Goal: Transaction & Acquisition: Download file/media

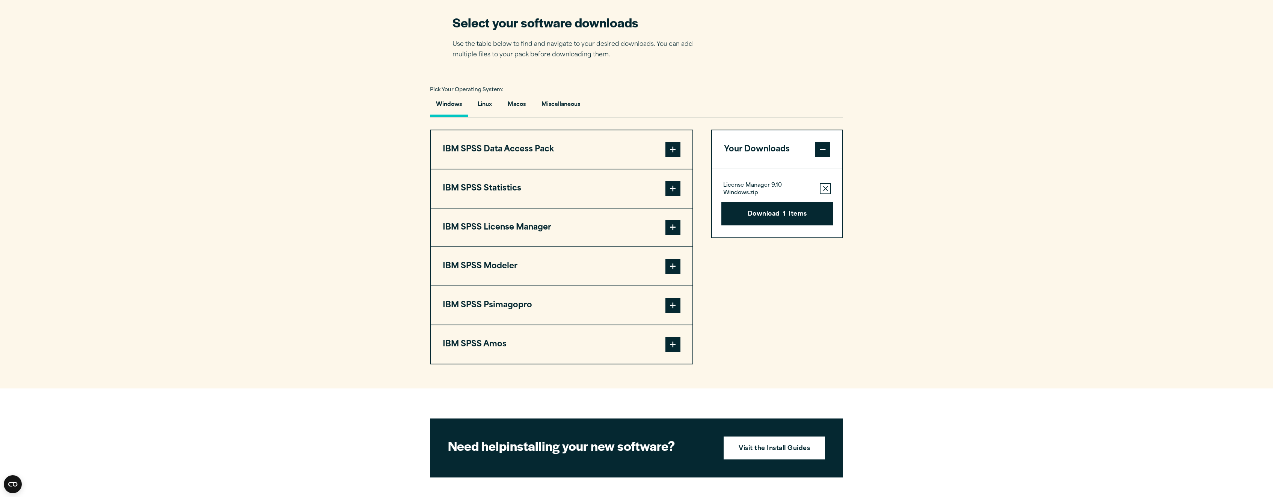
scroll to position [480, 0]
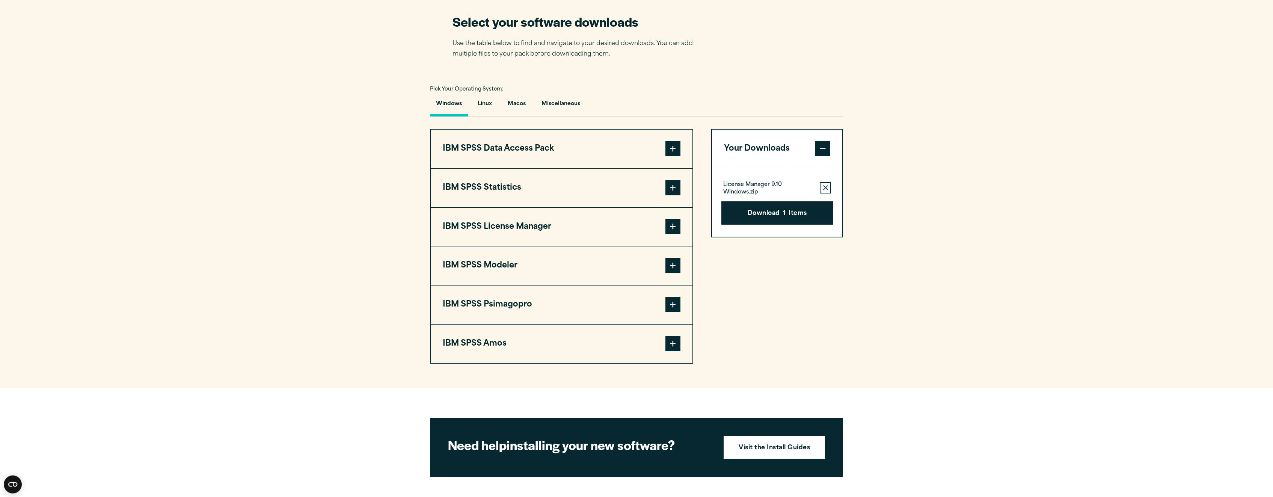
click at [669, 227] on span at bounding box center [672, 226] width 15 height 15
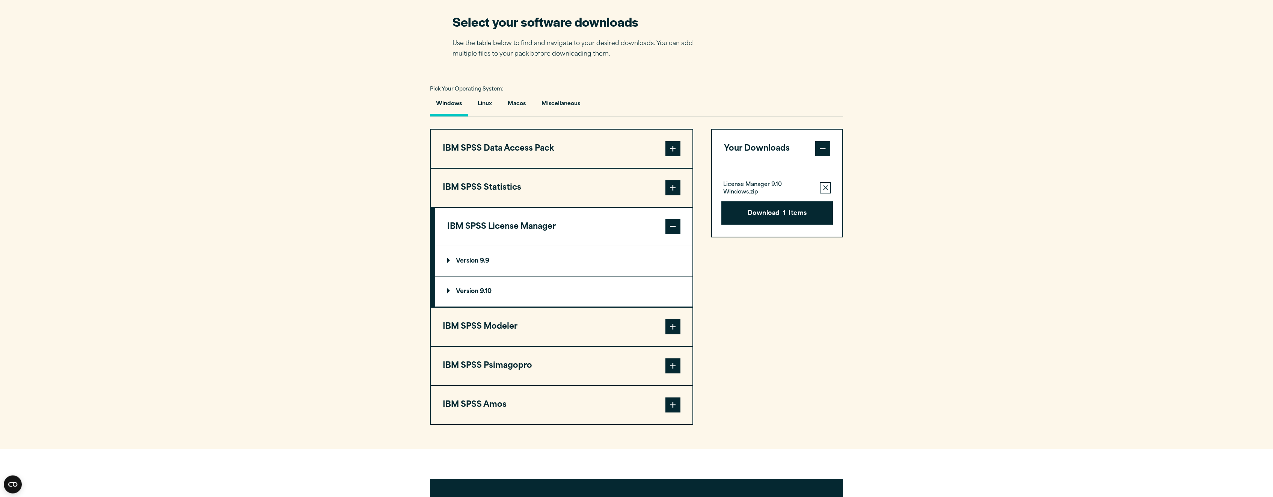
scroll to position [479, 0]
click at [445, 261] on summary "Version 9.9" at bounding box center [563, 261] width 257 height 30
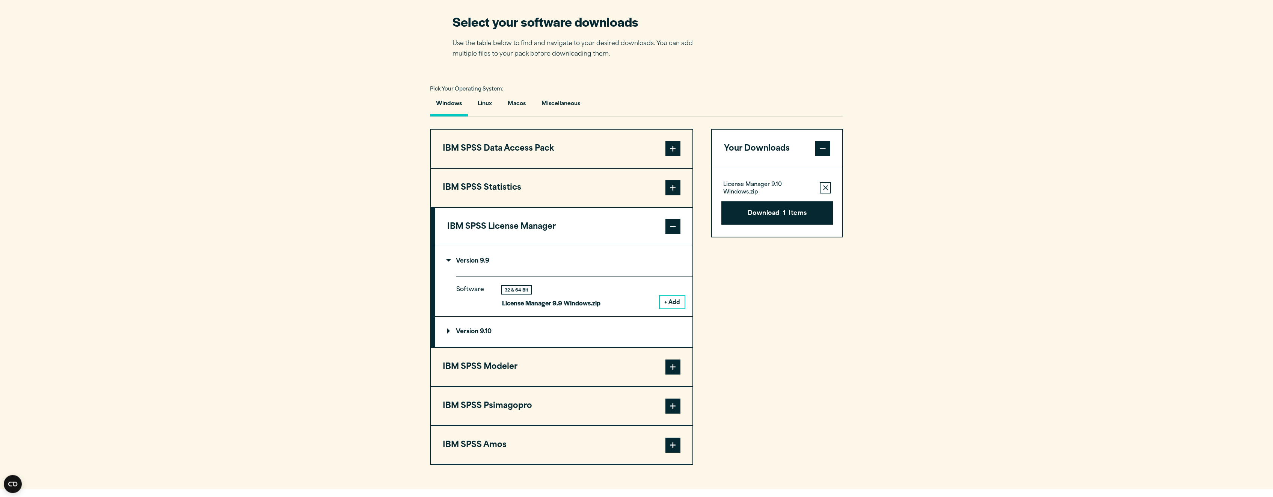
scroll to position [480, 0]
click at [446, 332] on summary "Version 9.10" at bounding box center [563, 332] width 257 height 30
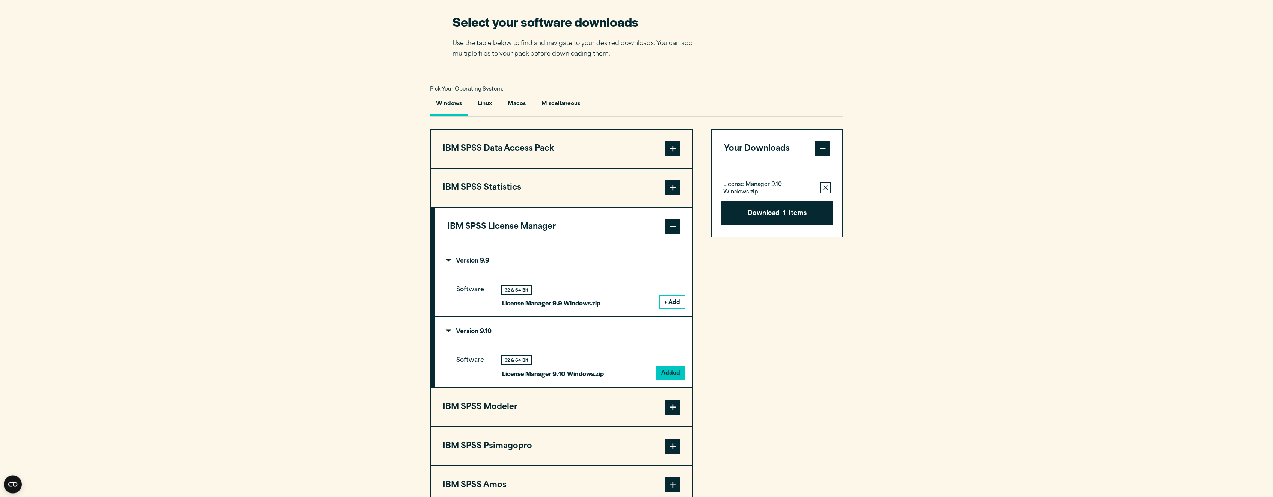
scroll to position [479, 0]
click at [825, 190] on icon "button" at bounding box center [825, 187] width 5 height 5
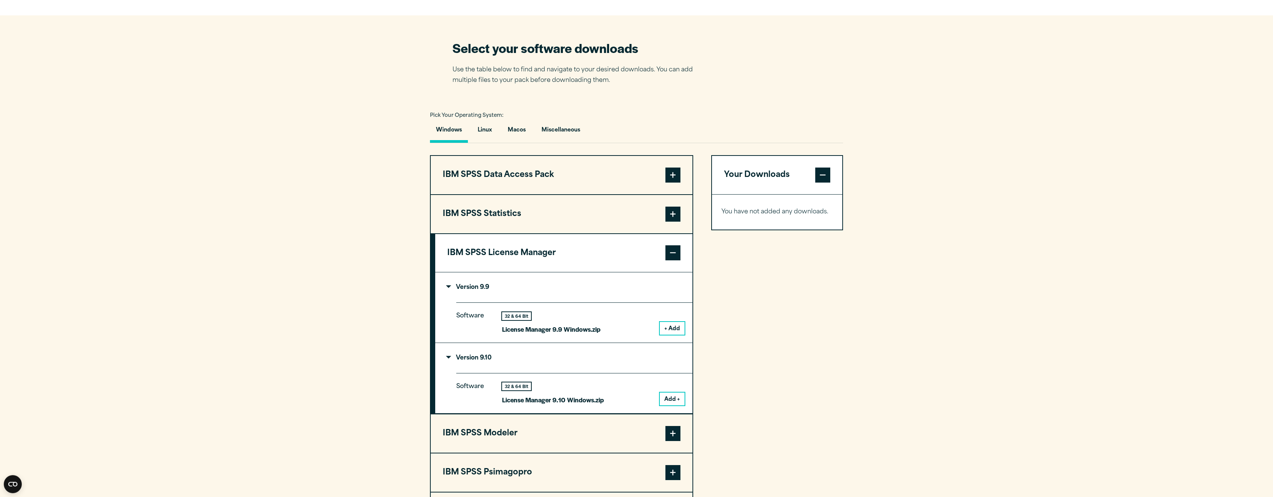
scroll to position [454, 0]
click at [485, 131] on button "Linux" at bounding box center [485, 131] width 26 height 21
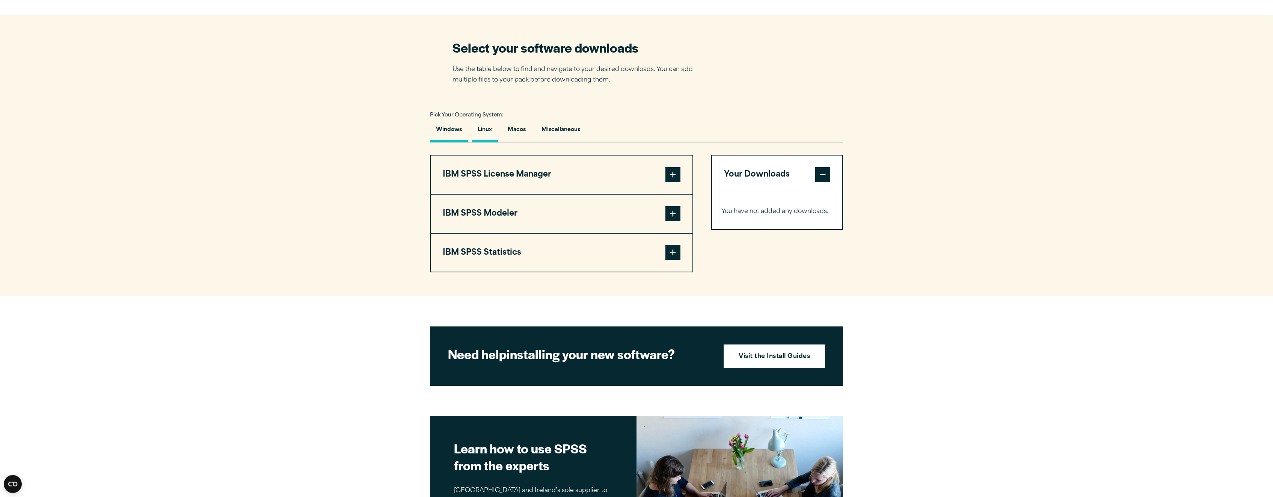
click at [461, 135] on button "Windows" at bounding box center [449, 131] width 38 height 21
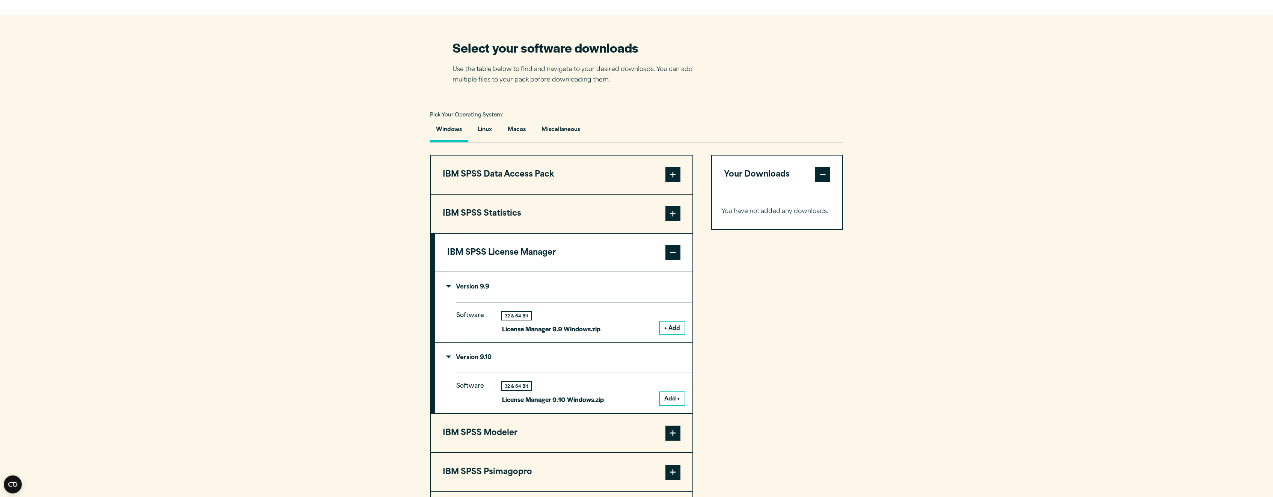
click at [298, 153] on section "Select your software downloads Use the table below to find and navigate to your…" at bounding box center [636, 285] width 1273 height 540
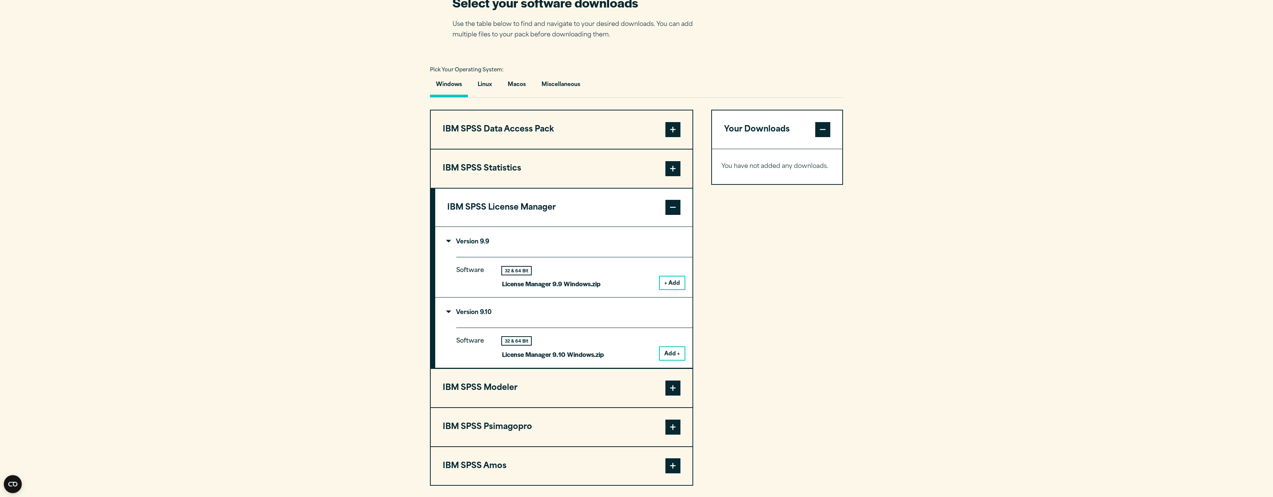
click at [542, 173] on button "IBM SPSS Statistics" at bounding box center [562, 168] width 262 height 38
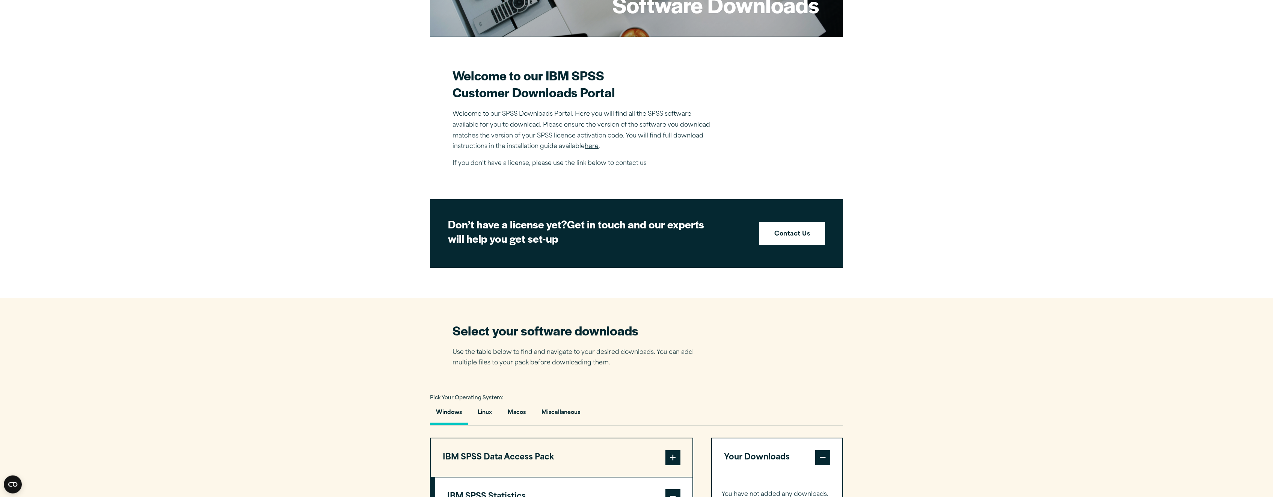
scroll to position [168, 0]
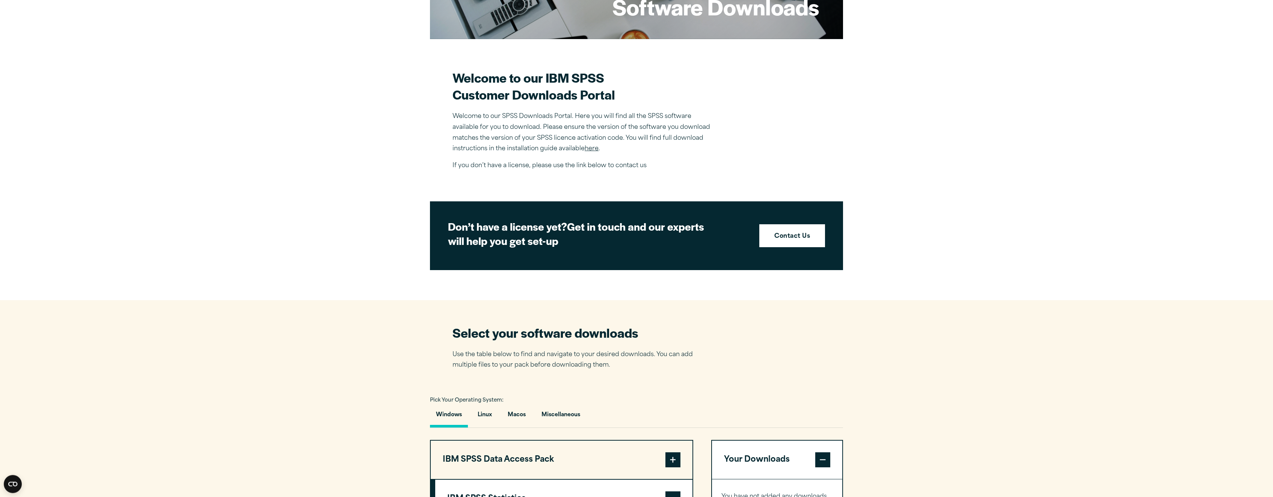
click at [594, 148] on link "here" at bounding box center [592, 149] width 14 height 6
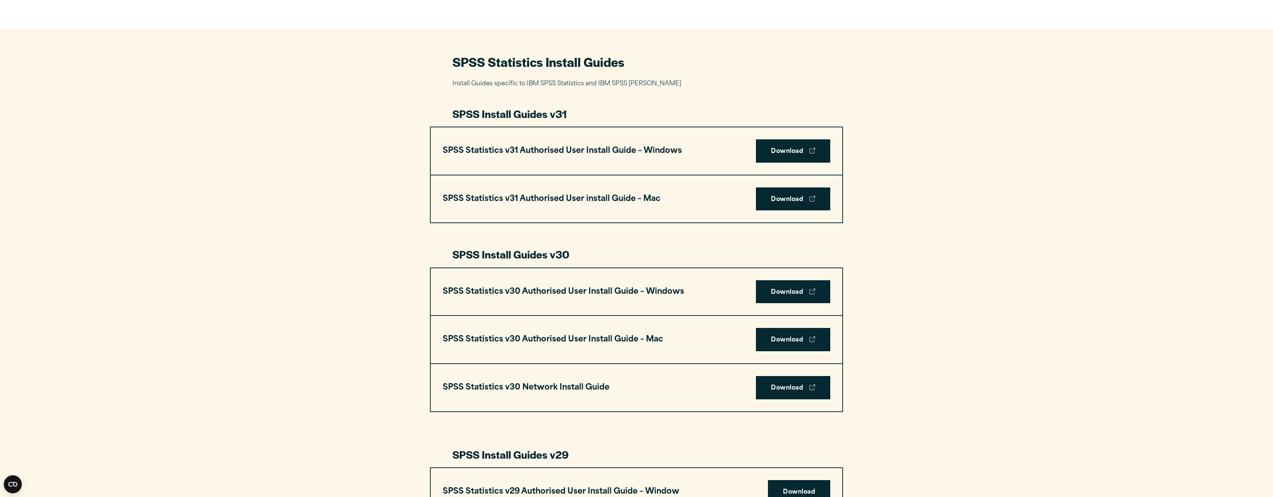
scroll to position [330, 0]
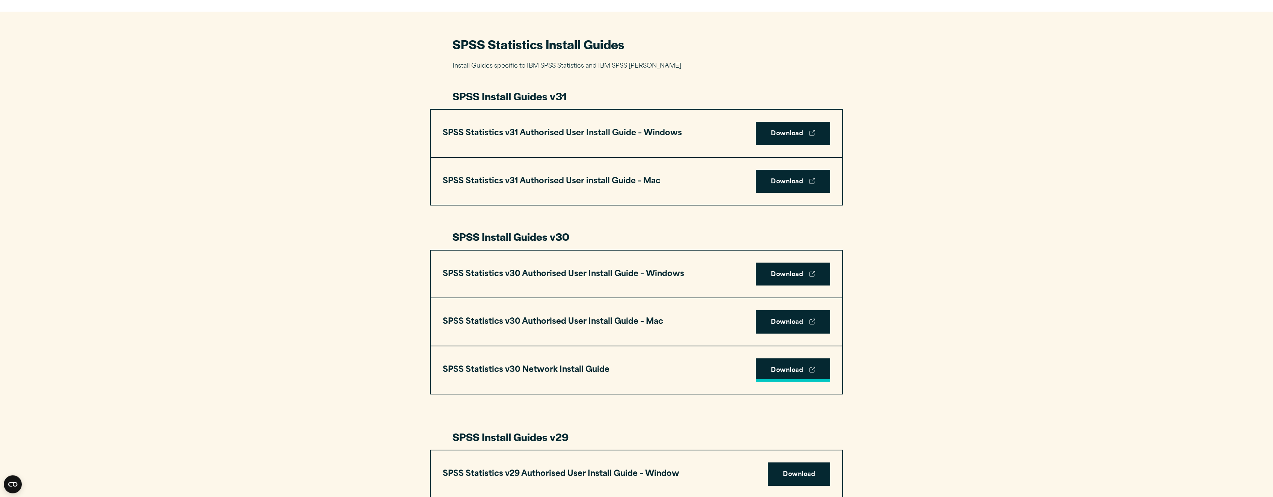
click at [793, 374] on link "Download" at bounding box center [793, 369] width 74 height 23
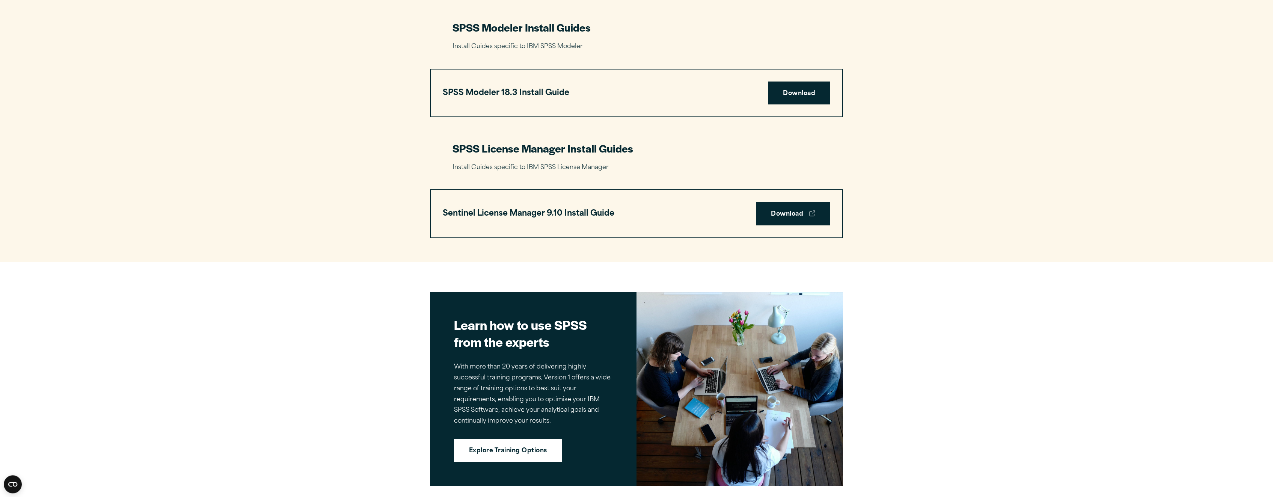
scroll to position [1580, 0]
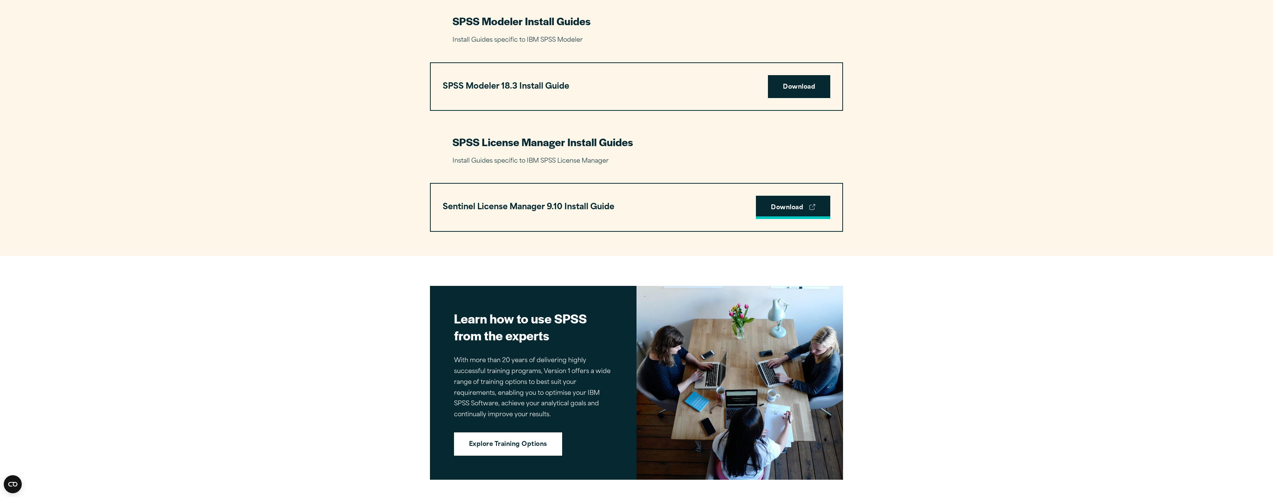
click at [792, 211] on link "Download" at bounding box center [793, 207] width 74 height 23
